Goal: Task Accomplishment & Management: Complete application form

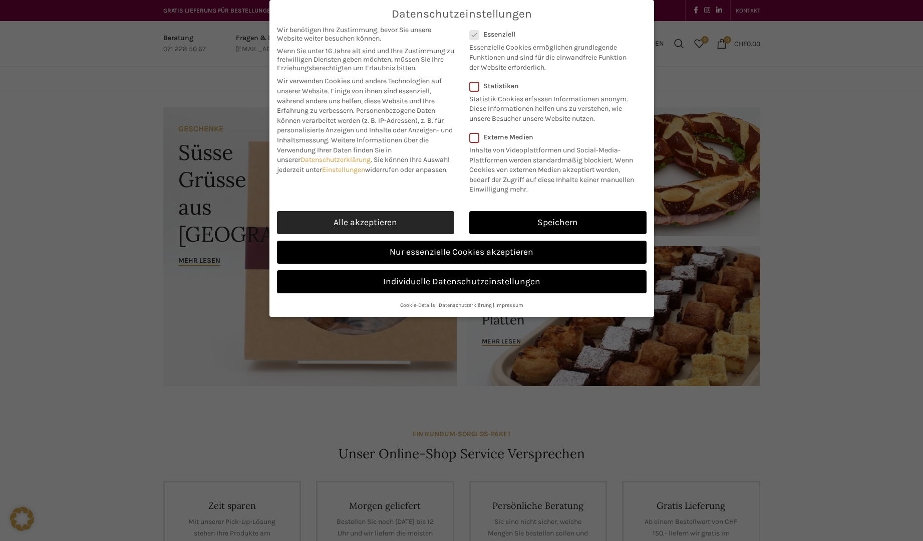
click at [364, 224] on link "Alle akzeptieren" at bounding box center [365, 222] width 177 height 23
checkbox input "true"
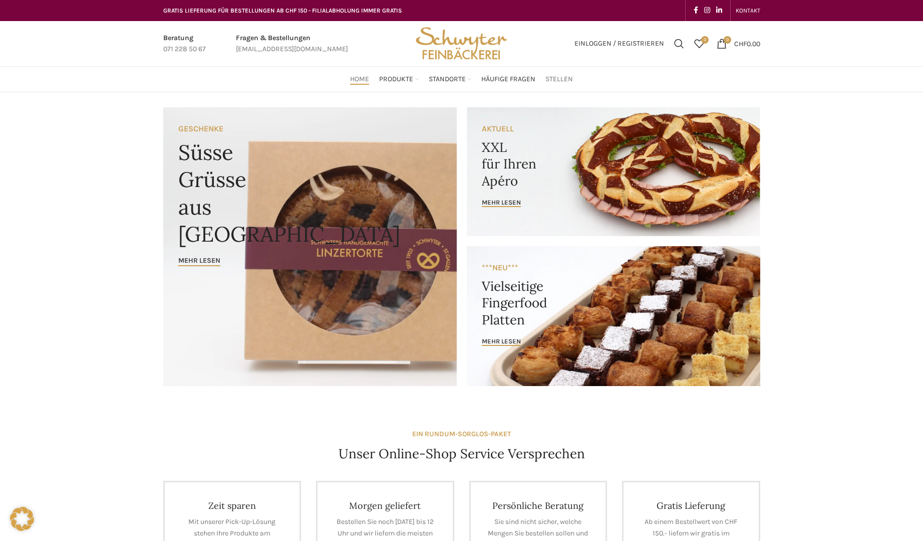
click at [557, 79] on span "Stellen" at bounding box center [560, 80] width 28 height 10
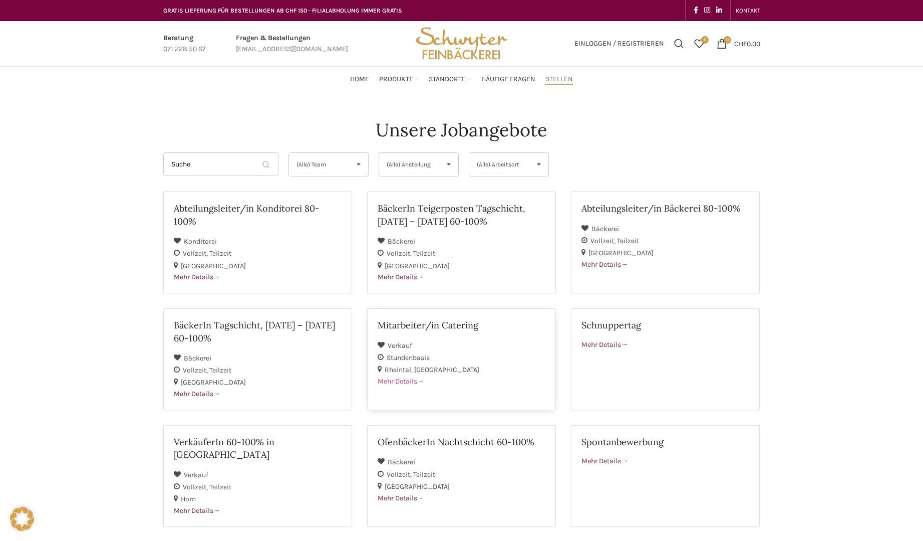
click at [447, 324] on h2 "Mitarbeiter/in Catering" at bounding box center [462, 325] width 168 height 13
click at [247, 444] on h2 "VerkäuferIn 60-100% in Horn" at bounding box center [258, 447] width 168 height 25
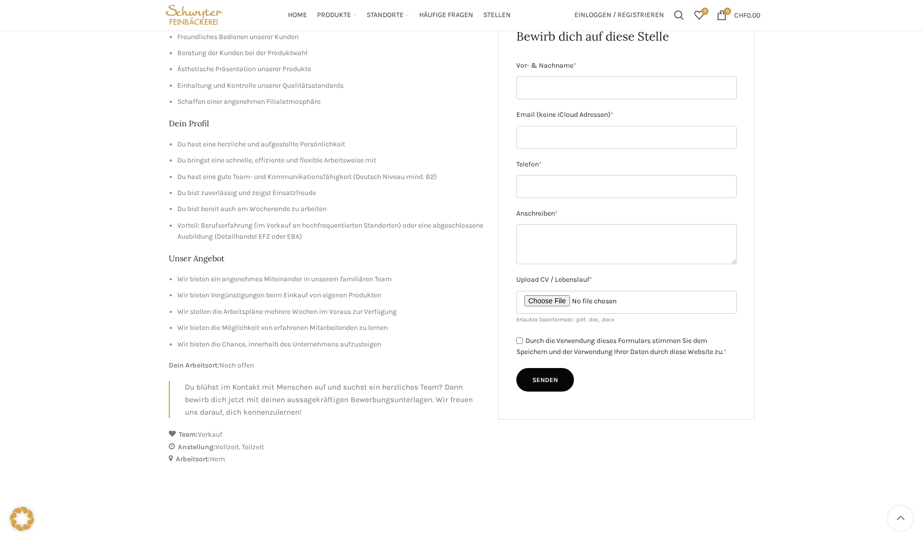
scroll to position [150, 0]
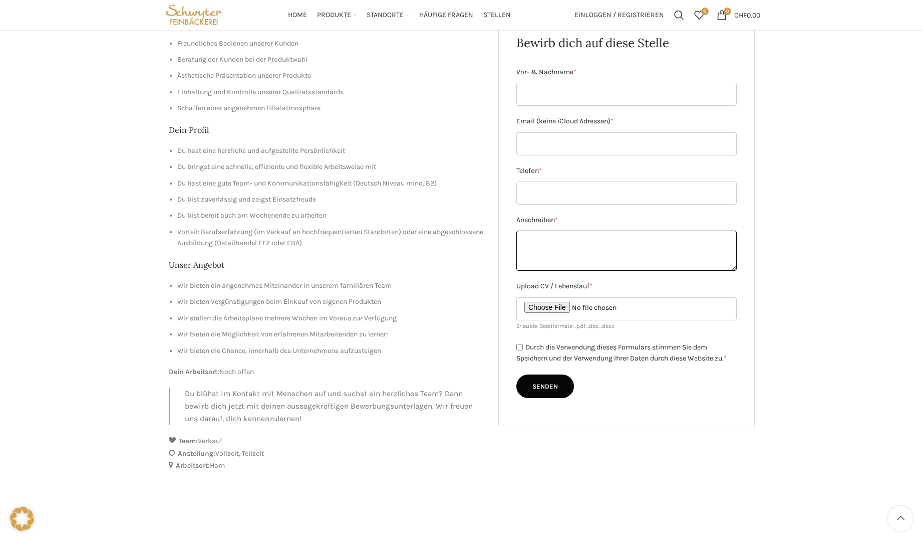
click at [531, 238] on textarea "Anschreiben *" at bounding box center [627, 250] width 220 height 40
click at [558, 219] on span "*" at bounding box center [556, 219] width 3 height 9
click at [559, 230] on textarea "Anschreiben *" at bounding box center [627, 250] width 220 height 40
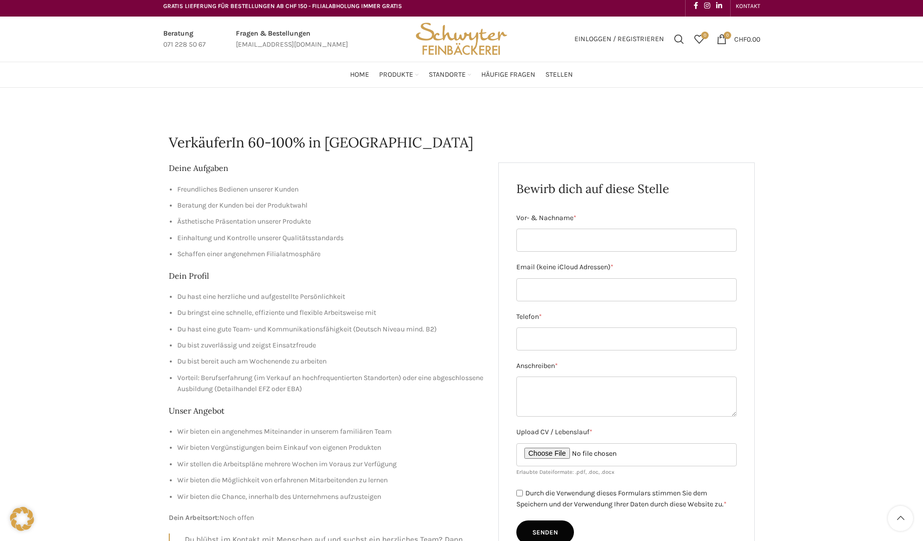
scroll to position [0, 0]
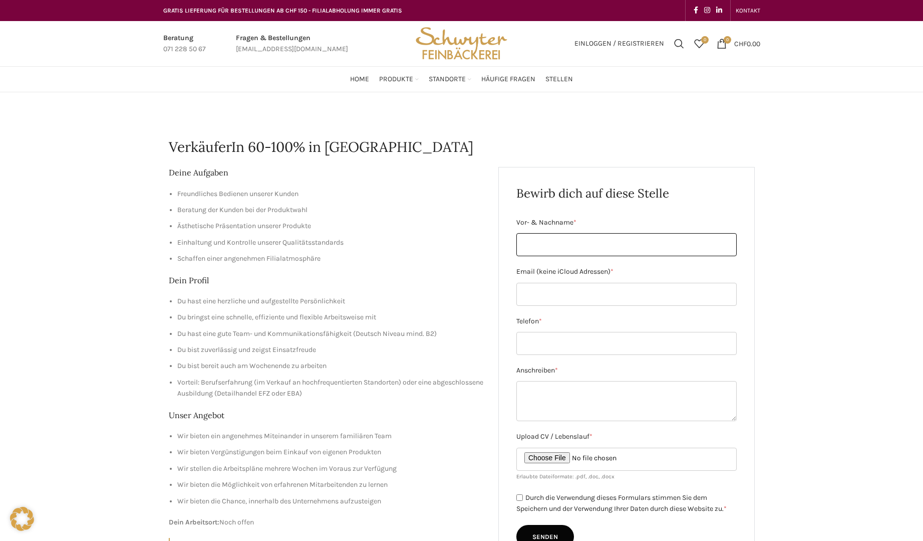
click at [541, 248] on input "Vor- & Nachname *" at bounding box center [627, 244] width 220 height 23
type input "Julia Dupper"
type input "dive@dive-sticker.com"
type input "0798122495"
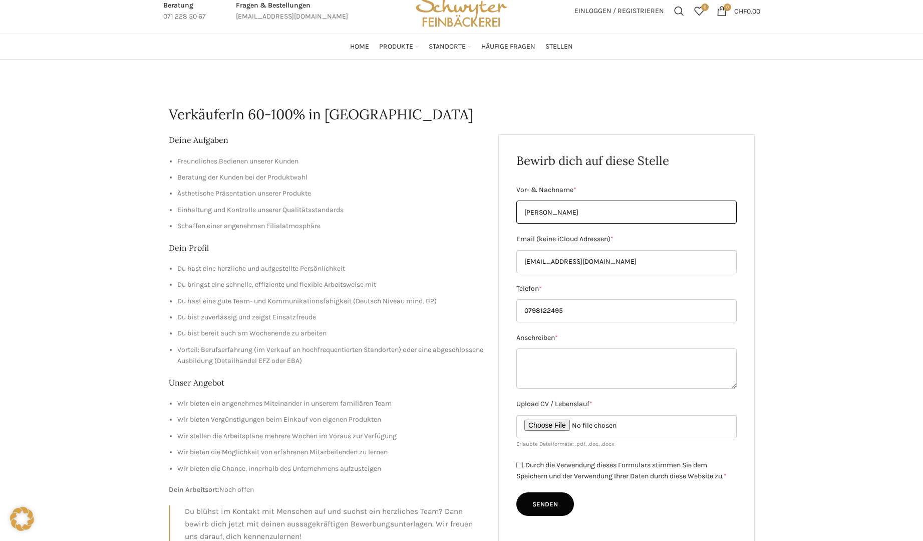
scroll to position [50, 0]
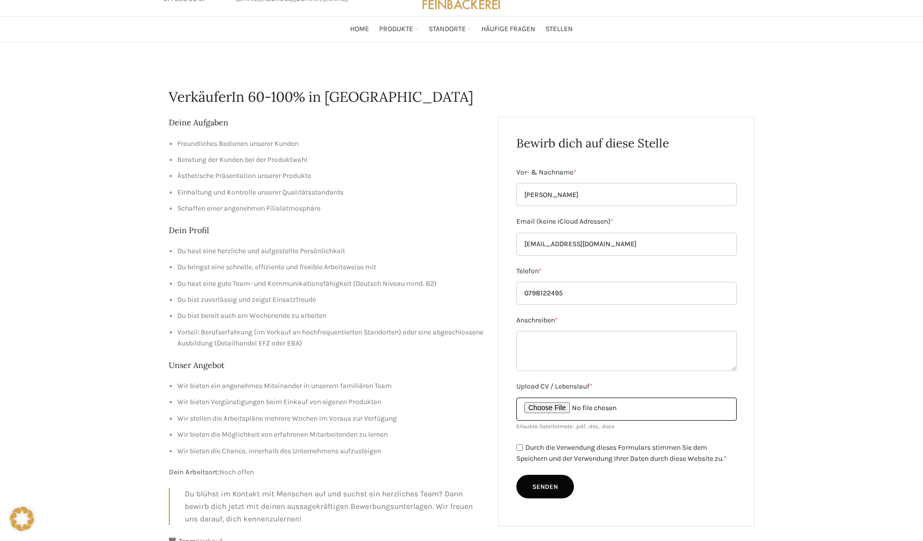
click at [544, 407] on input "Upload CV / Lebenslauf *" at bounding box center [627, 408] width 220 height 23
type input "C:\fakepath\Julia Dupper Lebenslauf 2025 Feinbäckerei Schwyter 28.8.2025.pdf"
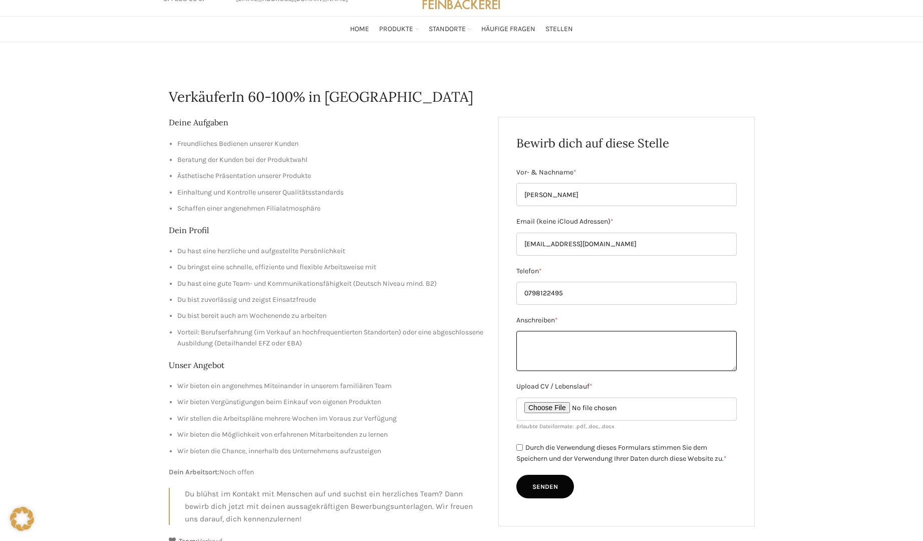
click at [522, 339] on textarea "Anschreiben *" at bounding box center [627, 351] width 220 height 40
click at [538, 351] on textarea "Sehr geehrte Damen und Herren Als herzblut Dienstleisterin freue ich mich Ihnen…" at bounding box center [627, 351] width 220 height 40
click at [538, 367] on textarea "Sehr geehrte Damen und Herren Als Herzblut Dienstleisterin freue ich mich Ihnen…" at bounding box center [627, 351] width 220 height 40
click at [539, 367] on textarea "Sehr geehrte Damen und Herren Als Herzblut Dienstleisterin freue ich mich Ihnen…" at bounding box center [627, 351] width 220 height 40
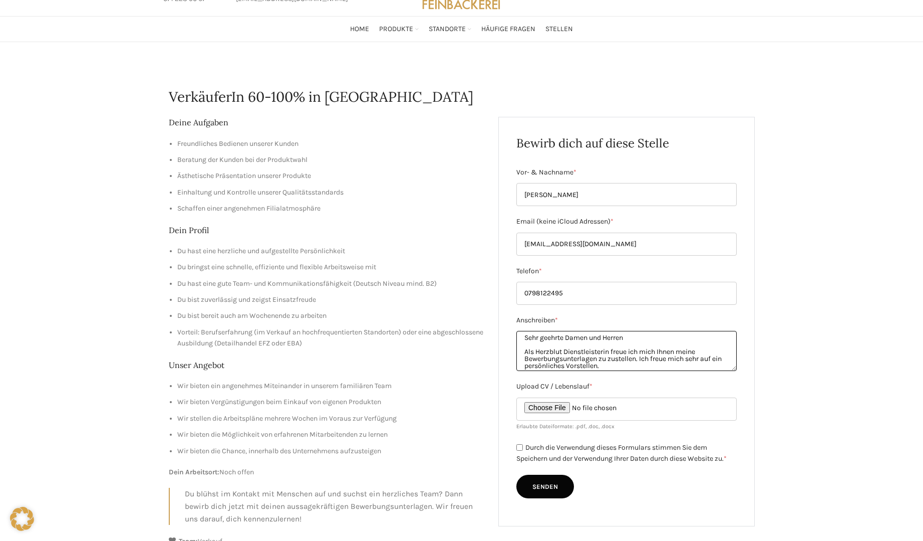
click at [617, 366] on textarea "Sehr geehrte Damen und Herren Als Herzblut Dienstleisterin freue ich mich Ihnen…" at bounding box center [627, 351] width 220 height 40
type textarea "Sehr geehrte Damen und Herren Als Herzblut Dienstleisterin freue ich mich Ihnen…"
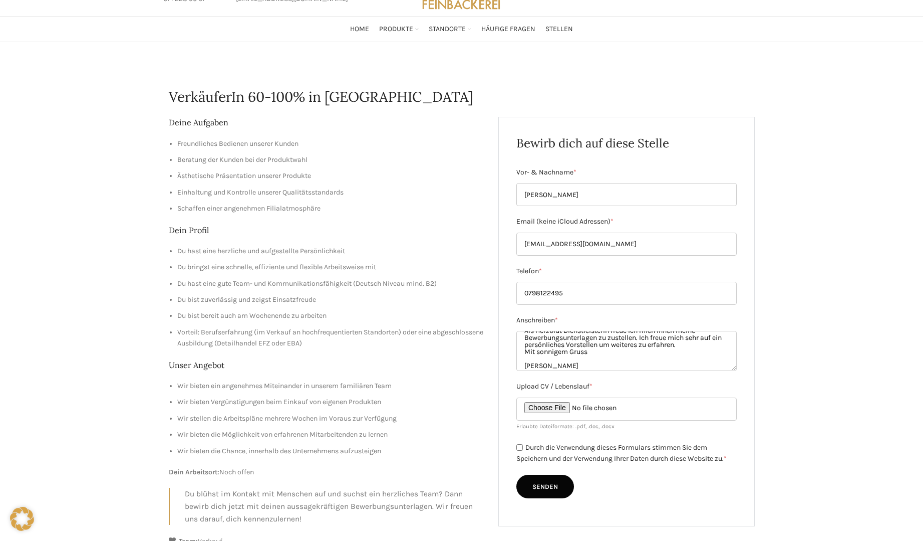
click at [519, 445] on input "Durch die Verwendung dieses Formulars stimmen Sie dem Speichern und der Verwend…" at bounding box center [520, 447] width 7 height 7
checkbox input "true"
click at [548, 487] on input "Senden" at bounding box center [546, 486] width 58 height 24
type input "Senden"
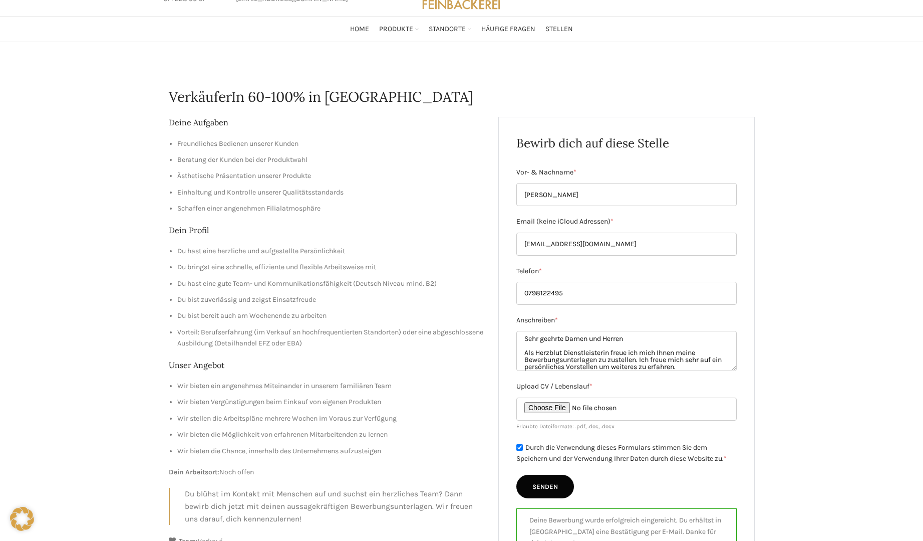
scroll to position [0, 0]
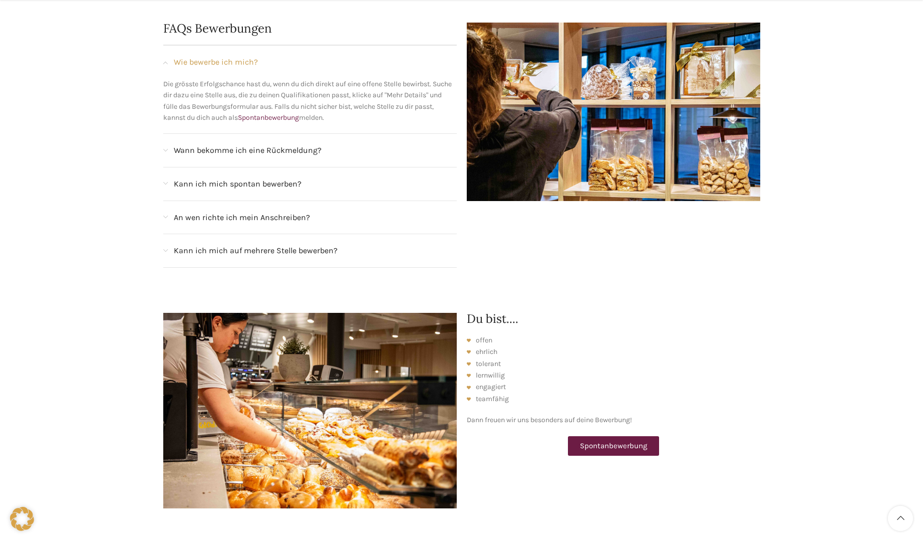
scroll to position [1102, 0]
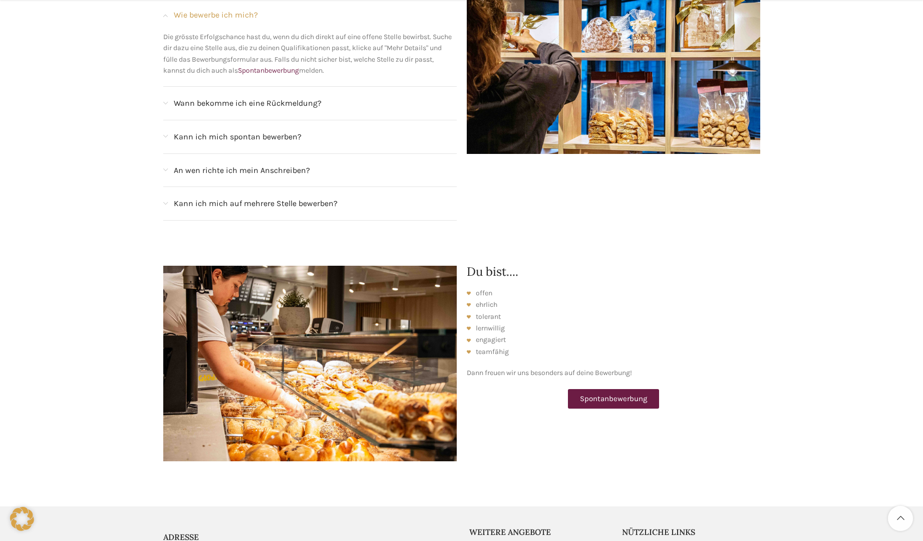
click at [295, 164] on span "An wen richte ich mein Anschreiben?" at bounding box center [242, 170] width 136 height 13
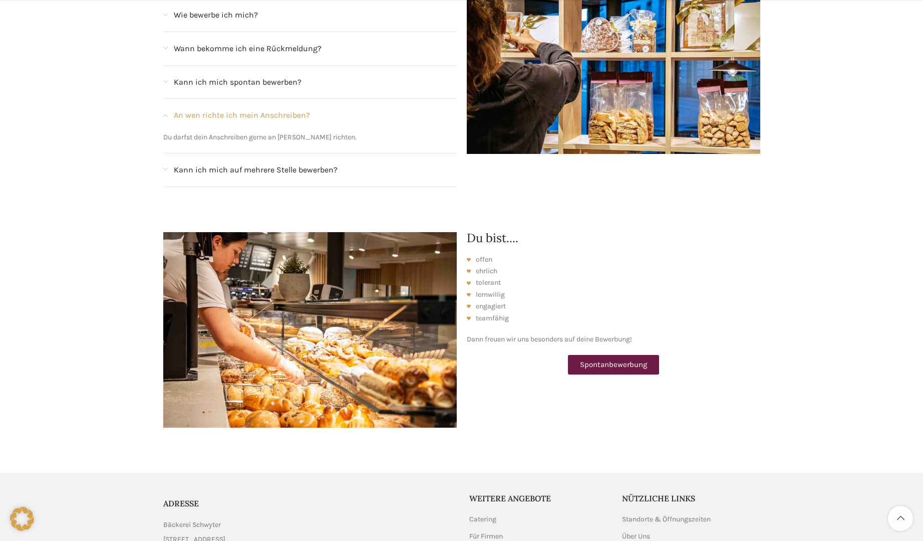
click at [315, 163] on span "Kann ich mich auf mehrere Stelle bewerben?" at bounding box center [256, 169] width 164 height 13
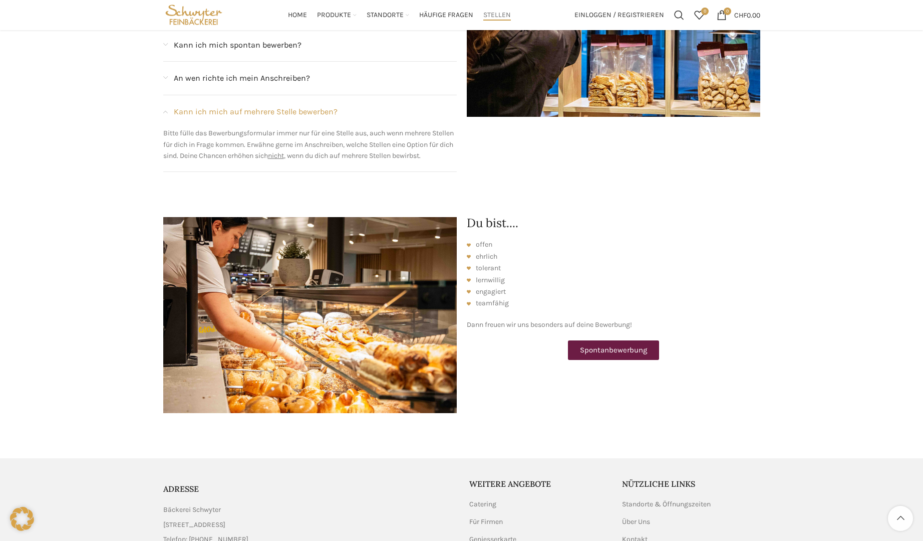
scroll to position [944, 0]
